Goal: Task Accomplishment & Management: Use online tool/utility

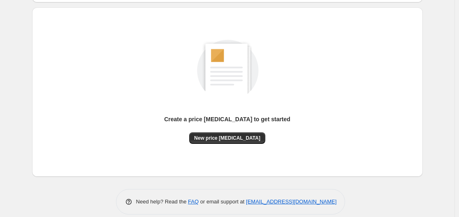
scroll to position [82, 0]
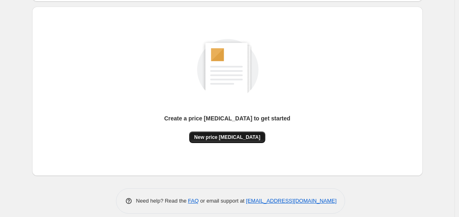
click at [234, 138] on span "New price [MEDICAL_DATA]" at bounding box center [227, 137] width 66 height 7
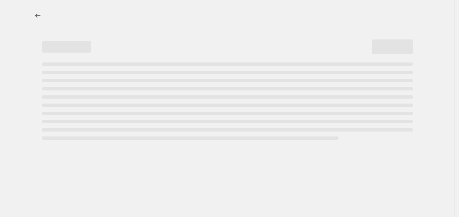
select select "percentage"
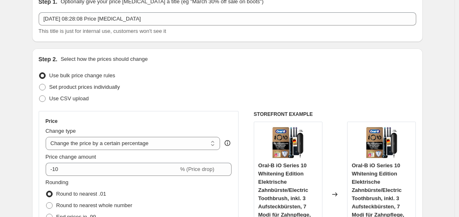
scroll to position [41, 0]
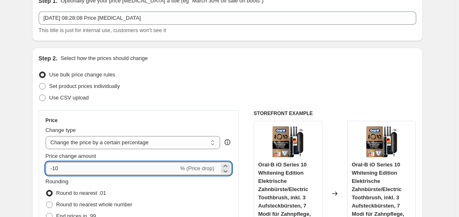
click at [108, 165] on input "-10" at bounding box center [112, 168] width 133 height 13
type input "-1"
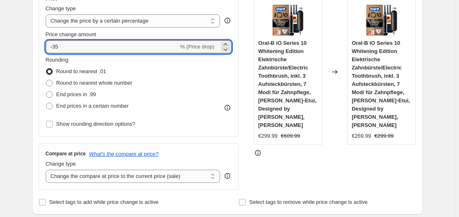
scroll to position [123, 0]
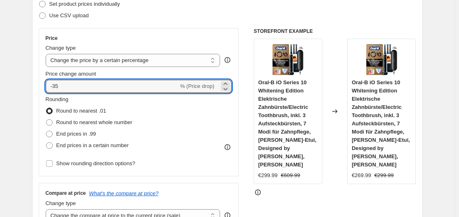
type input "-35"
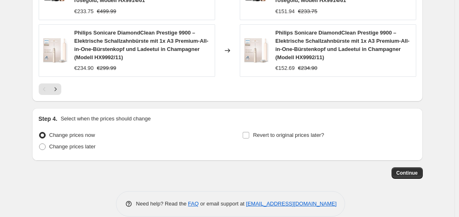
scroll to position [717, 0]
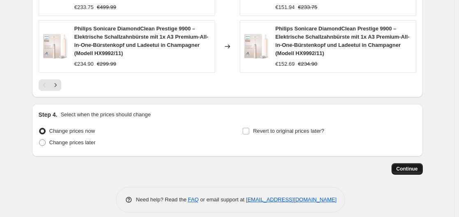
click at [403, 166] on span "Continue" at bounding box center [406, 169] width 21 height 7
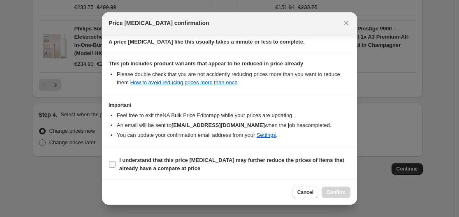
scroll to position [129, 0]
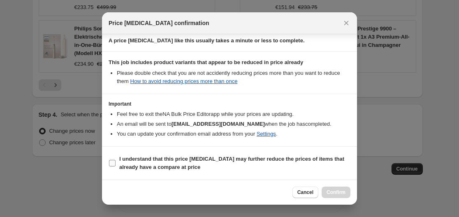
click at [112, 164] on input "I understand that this price change job may further reduce the prices of items …" at bounding box center [112, 163] width 7 height 7
checkbox input "true"
click at [337, 194] on span "Confirm" at bounding box center [335, 192] width 19 height 7
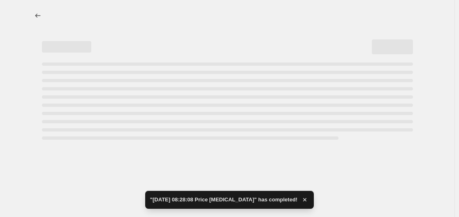
select select "percentage"
